Goal: Navigation & Orientation: Understand site structure

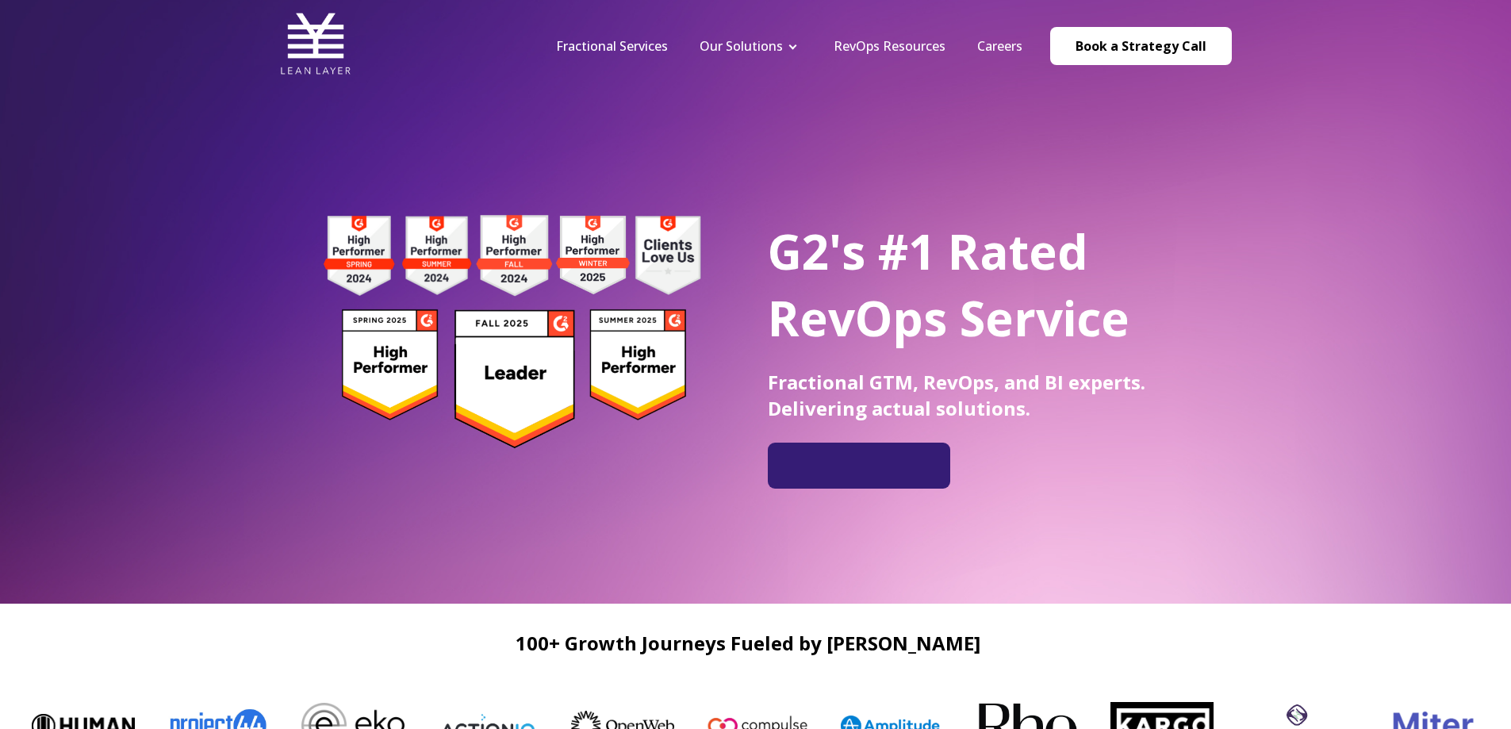
drag, startPoint x: 898, startPoint y: 44, endPoint x: 822, endPoint y: 92, distance: 89.8
click at [822, 92] on div "G2's #1 Rated RevOps Service Fractional GTM, RevOps, and BI experts. Delivering…" at bounding box center [755, 301] width 1511 height 603
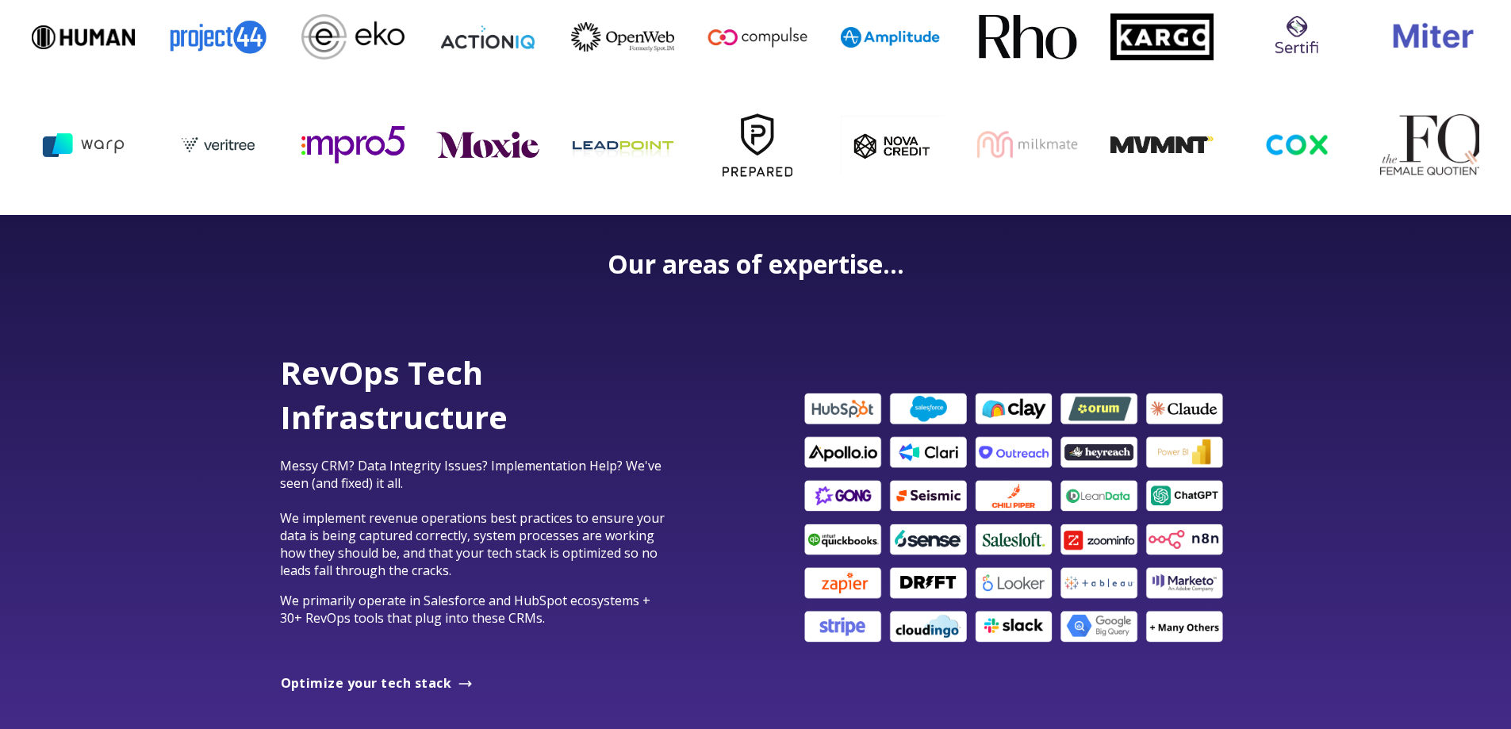
scroll to position [793, 0]
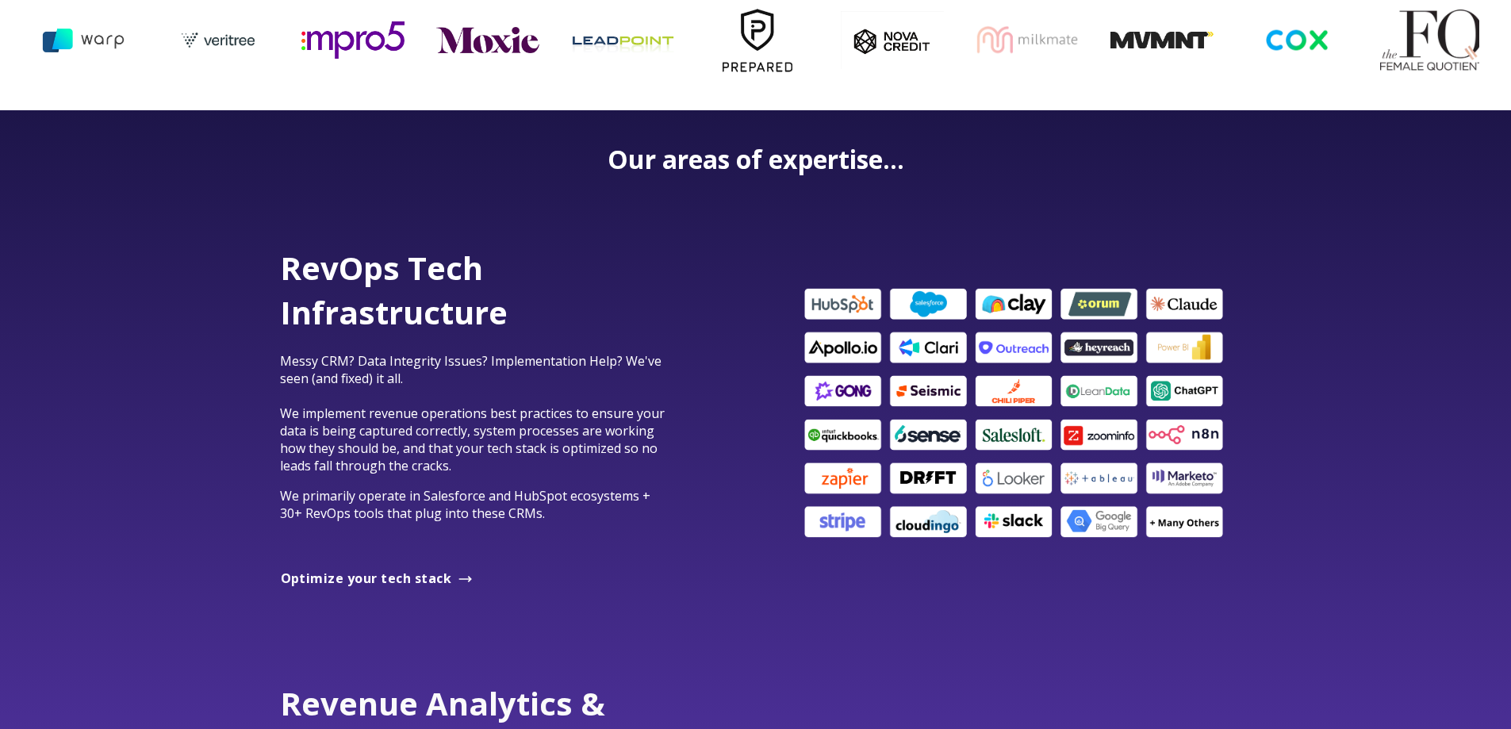
click at [864, 310] on img at bounding box center [1013, 413] width 436 height 257
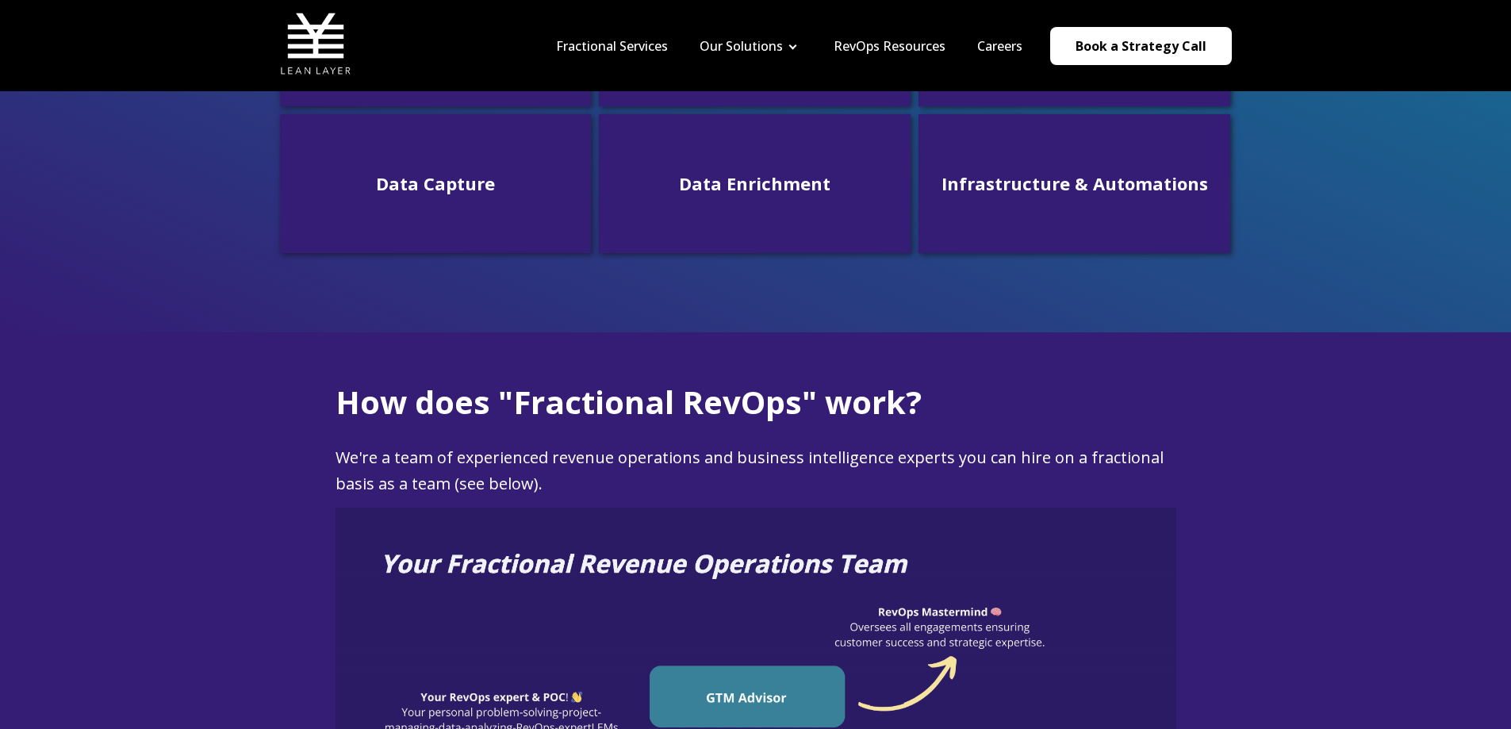
scroll to position [476, 0]
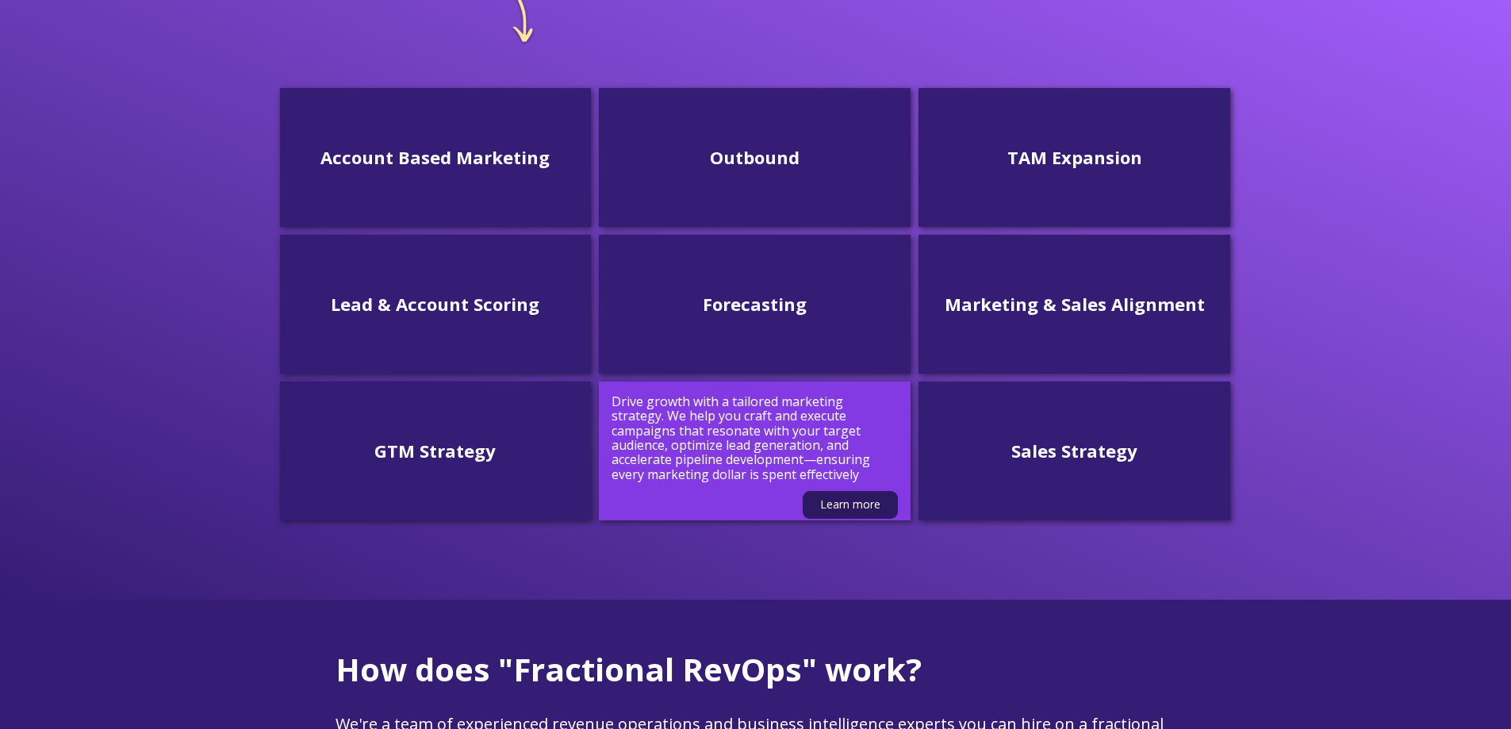
scroll to position [476, 0]
